Goal: Transaction & Acquisition: Purchase product/service

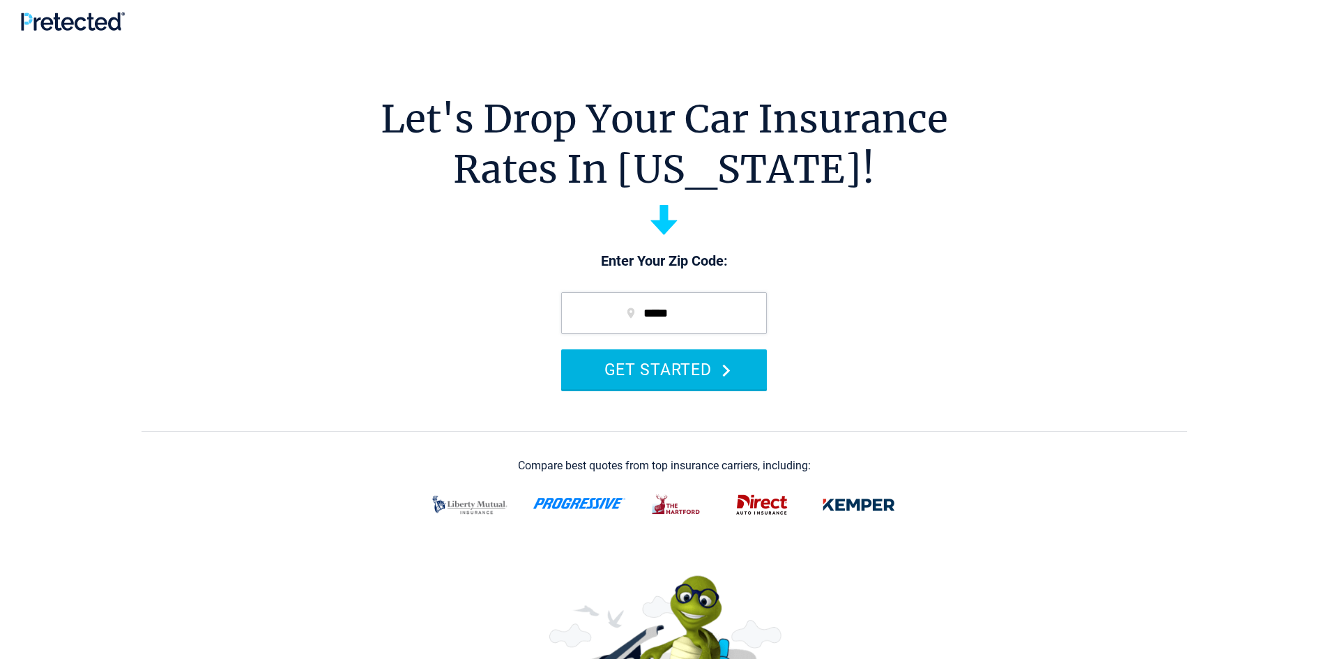
type input "*****"
click at [685, 376] on button "GET STARTED" at bounding box center [664, 369] width 206 height 40
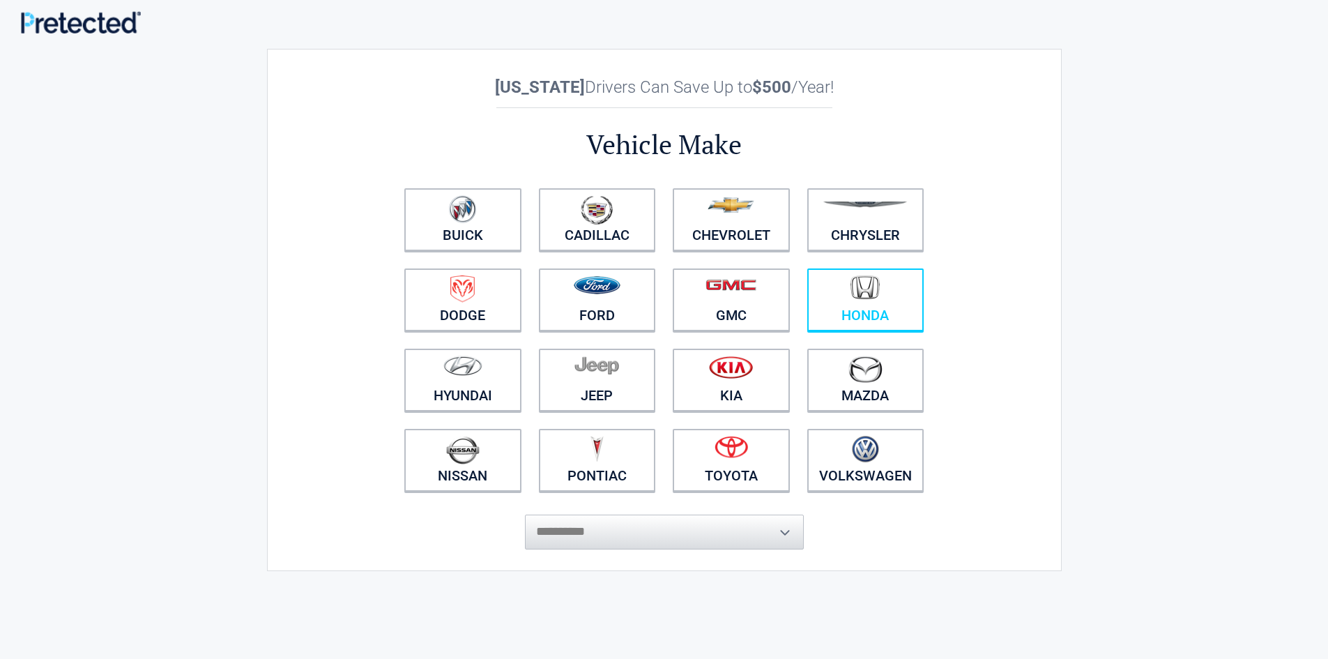
click at [874, 311] on link "Honda" at bounding box center [866, 299] width 117 height 63
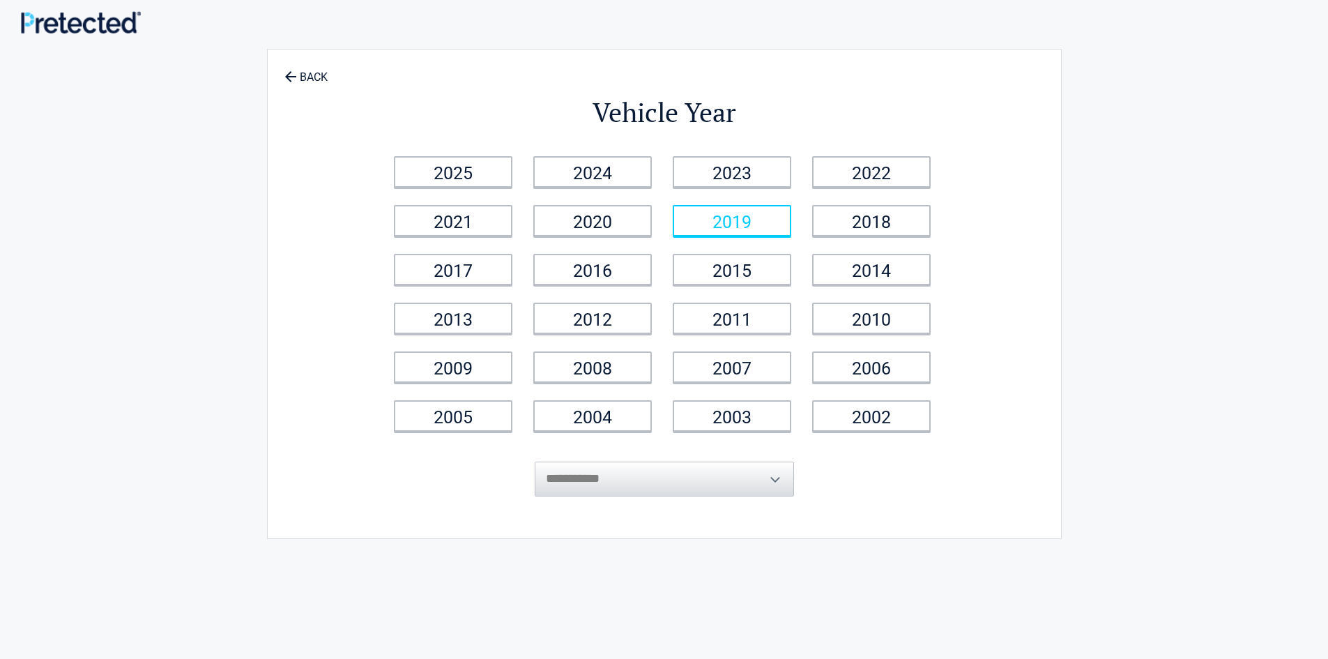
click at [719, 227] on link "2019" at bounding box center [732, 220] width 119 height 31
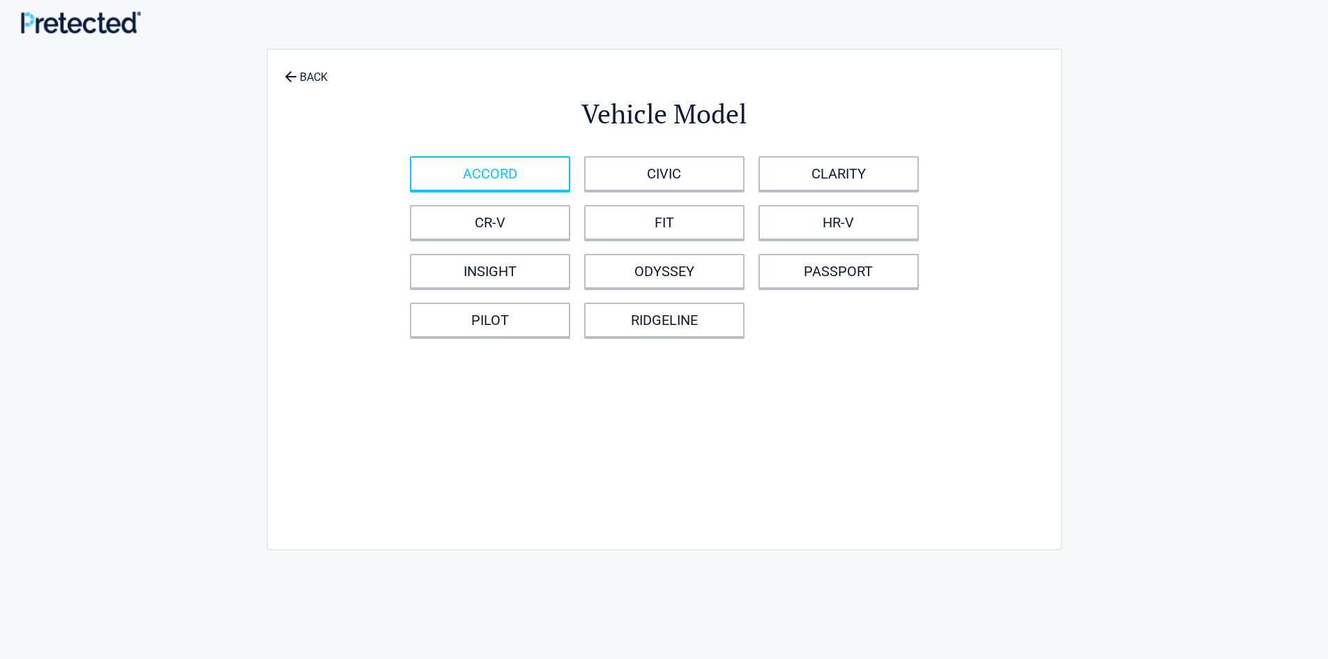
click at [531, 183] on link "ACCORD" at bounding box center [490, 173] width 160 height 35
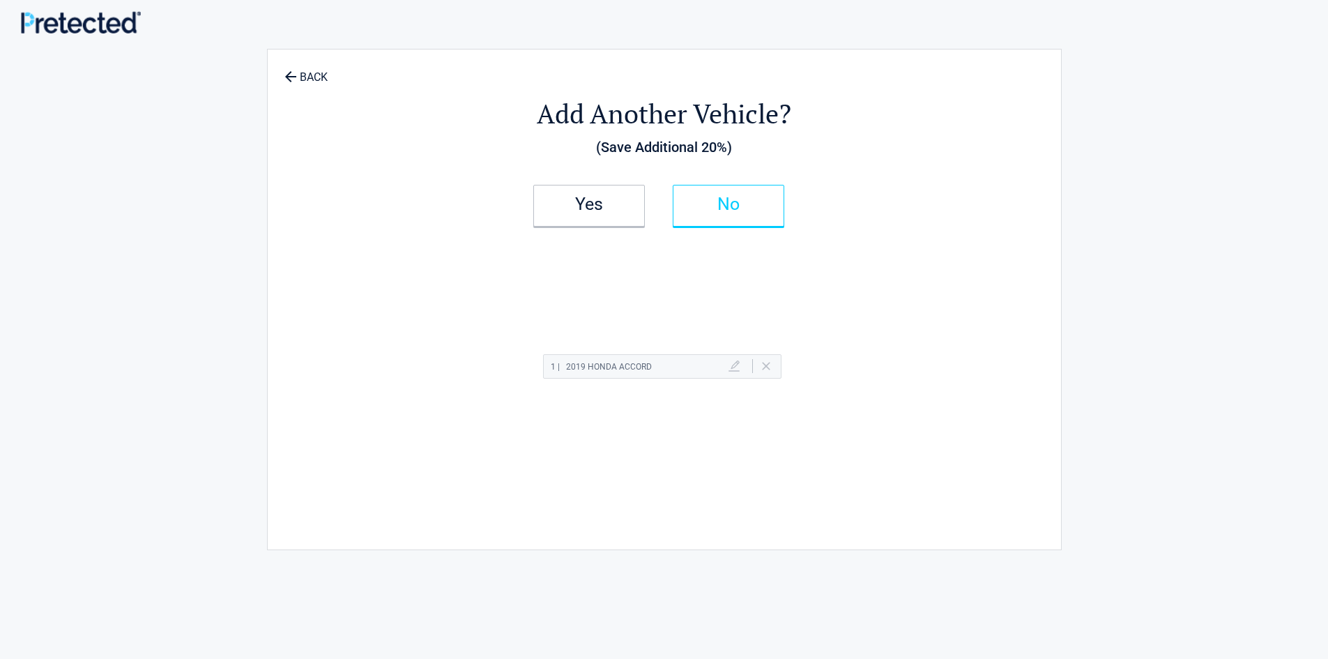
click at [720, 207] on h2 "No" at bounding box center [729, 204] width 82 height 10
